Goal: Find specific page/section: Find specific page/section

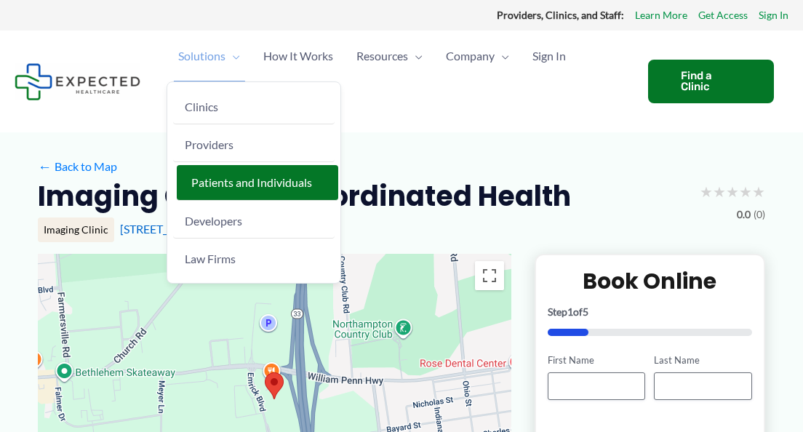
click at [241, 187] on span "Patients and Individuals" at bounding box center [251, 182] width 121 height 14
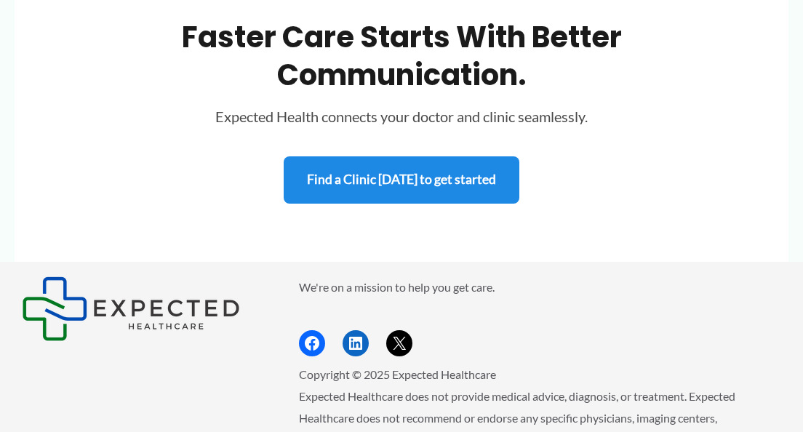
scroll to position [1876, 0]
